Goal: Information Seeking & Learning: Learn about a topic

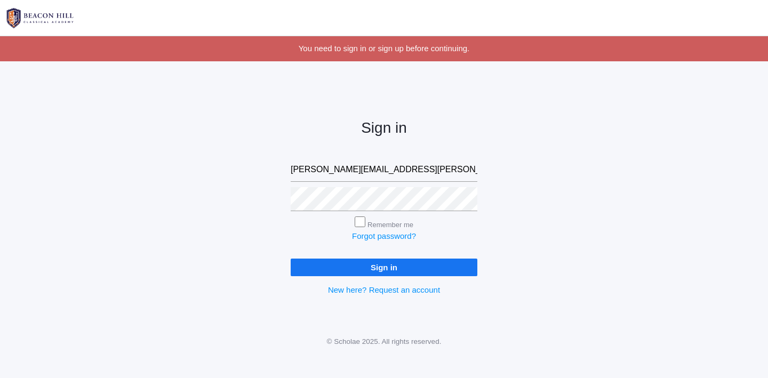
type input "[PERSON_NAME][EMAIL_ADDRESS][PERSON_NAME][DOMAIN_NAME]"
click at [384, 265] on input "Sign in" at bounding box center [384, 268] width 187 height 18
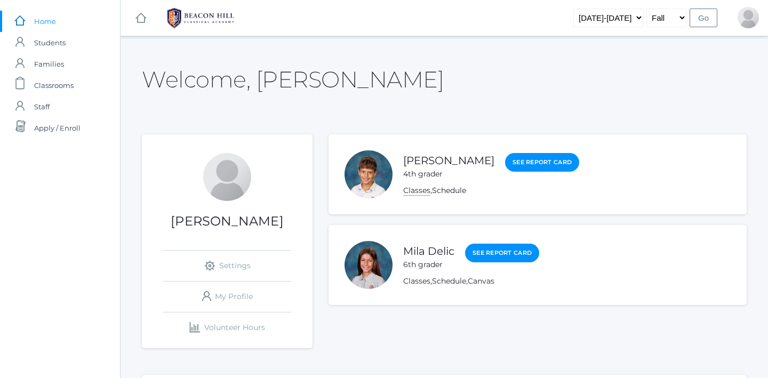
click at [424, 192] on link "Classes" at bounding box center [416, 190] width 27 height 10
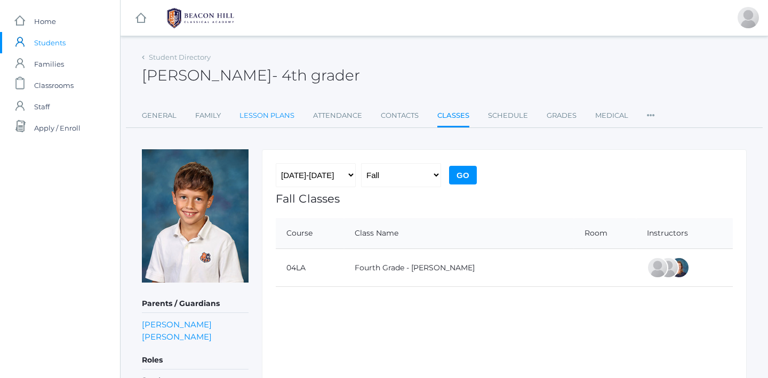
click at [279, 110] on link "Lesson Plans" at bounding box center [266, 115] width 55 height 21
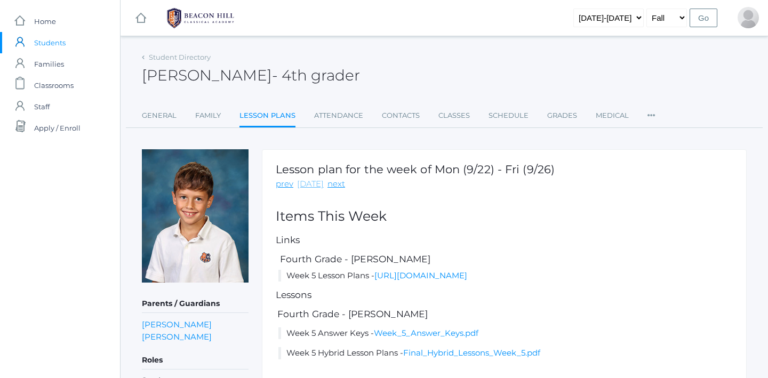
click at [308, 182] on link "today" at bounding box center [310, 184] width 27 height 12
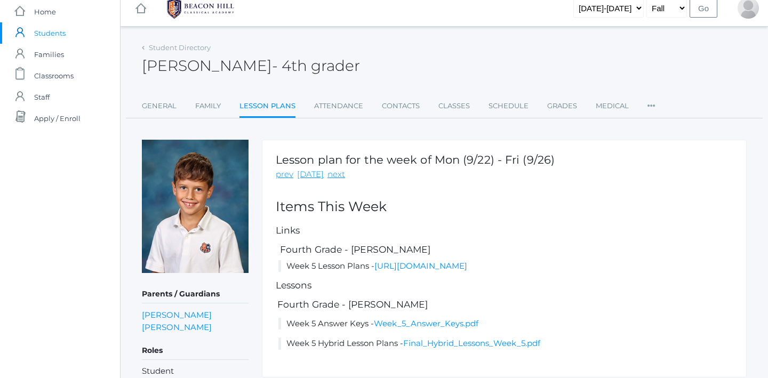
scroll to position [14, 0]
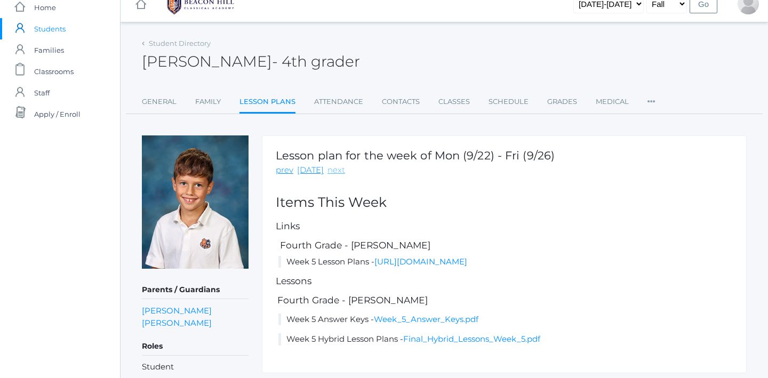
click at [329, 173] on link "next" at bounding box center [336, 170] width 18 height 12
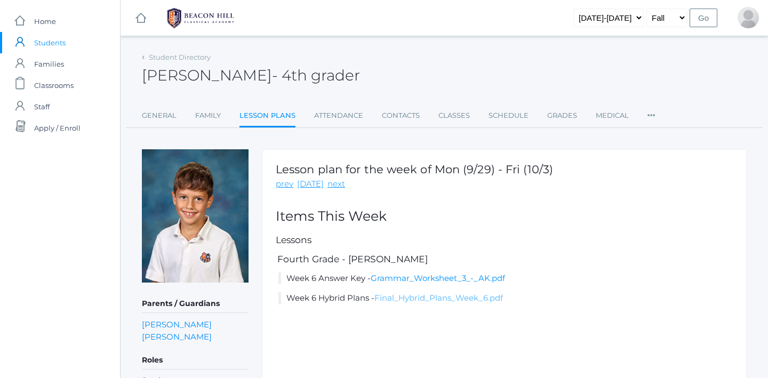
click at [434, 298] on link "Final_Hybrid_Plans_Week_6.pdf" at bounding box center [438, 298] width 128 height 10
